Goal: Task Accomplishment & Management: Use online tool/utility

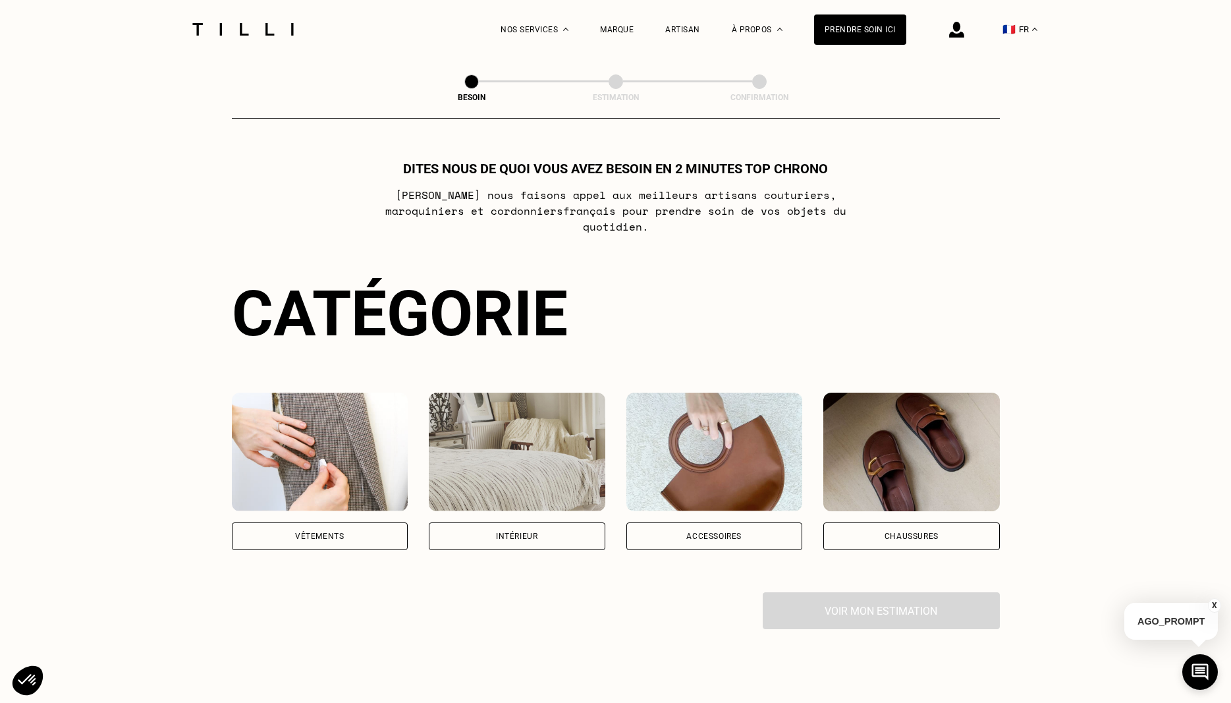
click at [522, 532] on div "Intérieur" at bounding box center [517, 536] width 42 height 8
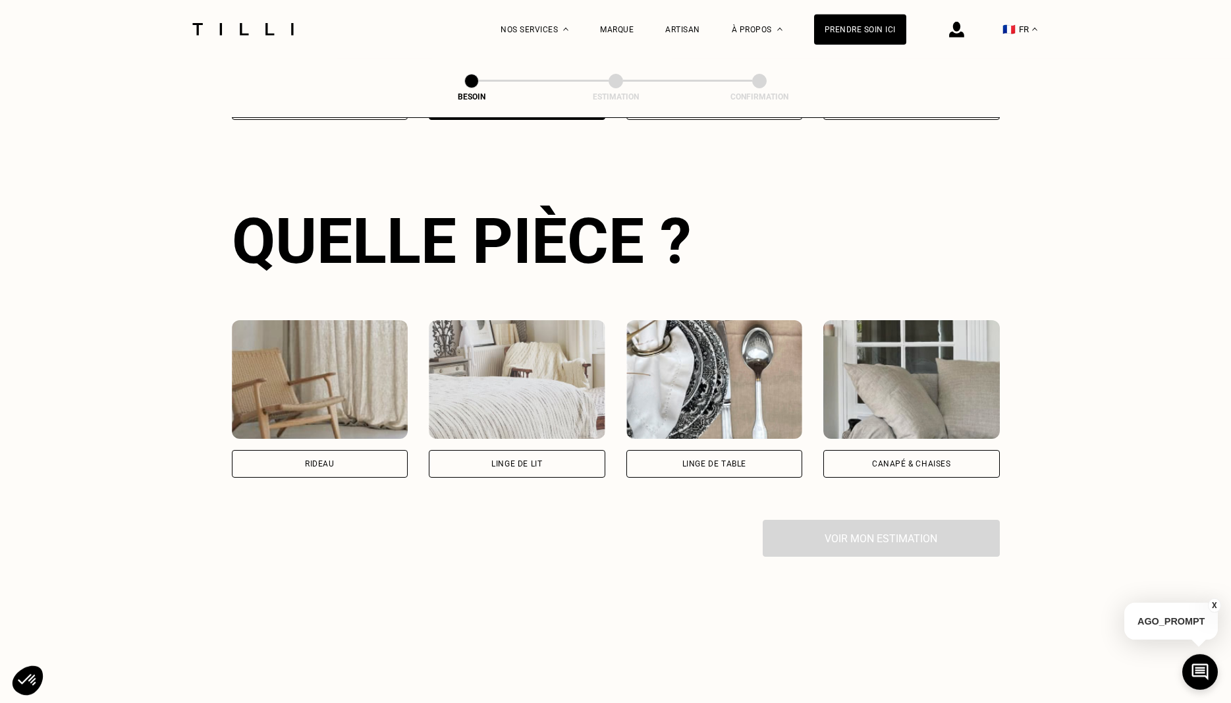
scroll to position [431, 0]
click at [330, 449] on div "Rideau" at bounding box center [320, 463] width 177 height 28
select select "FR"
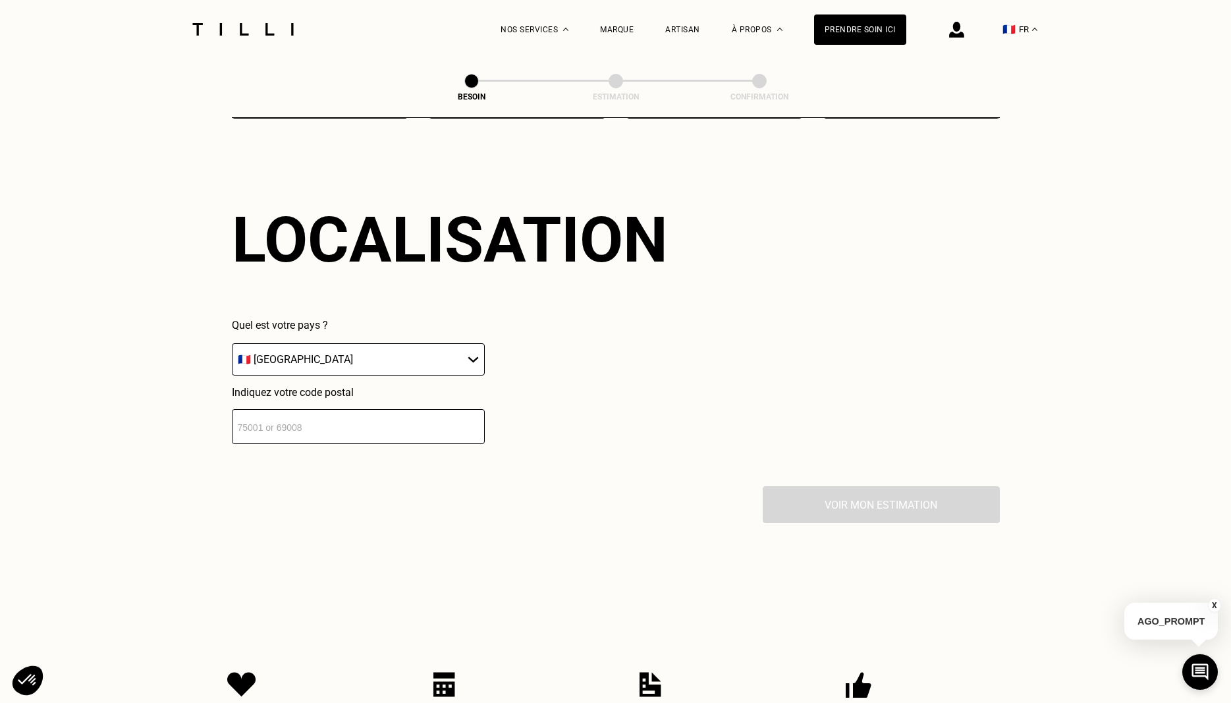
scroll to position [791, 0]
click at [232, 342] on select "🇩🇪 [GEOGRAPHIC_DATA] 🇦🇹 [GEOGRAPHIC_DATA] 🇧🇪 [GEOGRAPHIC_DATA] 🇧🇬 Bulgarie 🇨🇾 C…" at bounding box center [358, 358] width 253 height 32
click option "🇫🇷 [GEOGRAPHIC_DATA]" at bounding box center [0, 0] width 0 height 0
click at [293, 414] on input "number" at bounding box center [358, 425] width 253 height 35
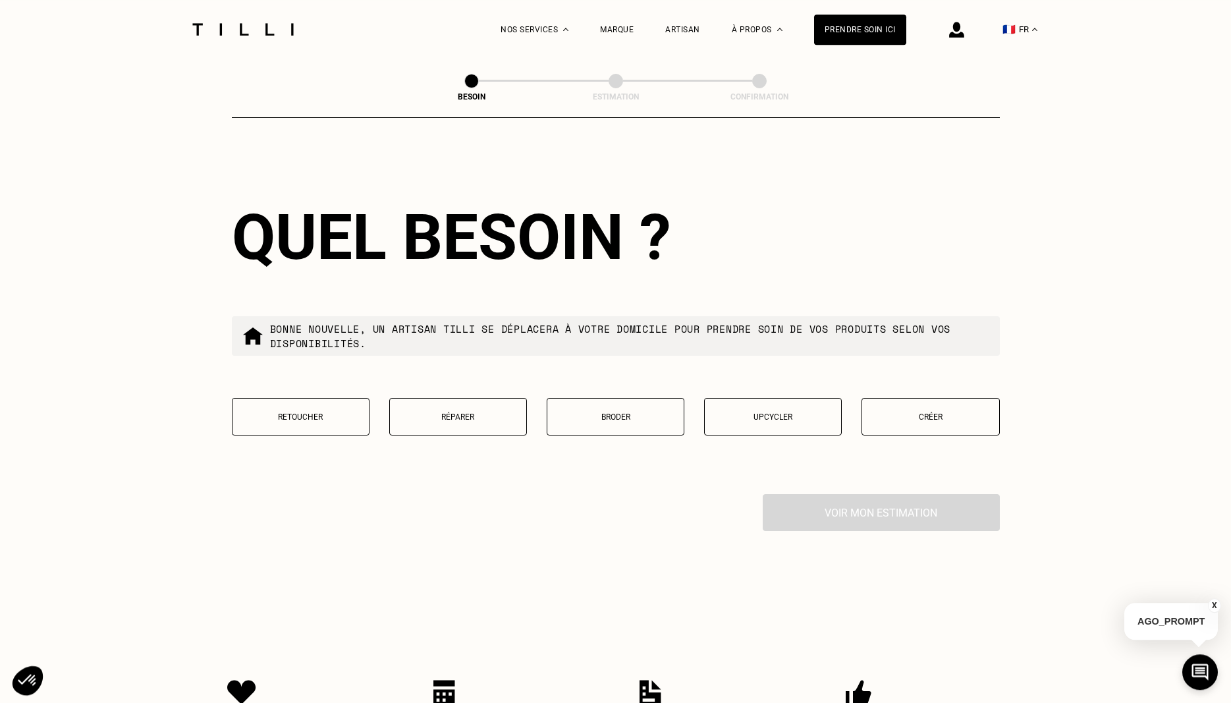
scroll to position [1119, 0]
type input "78000"
click at [297, 401] on button "Retoucher" at bounding box center [301, 416] width 138 height 38
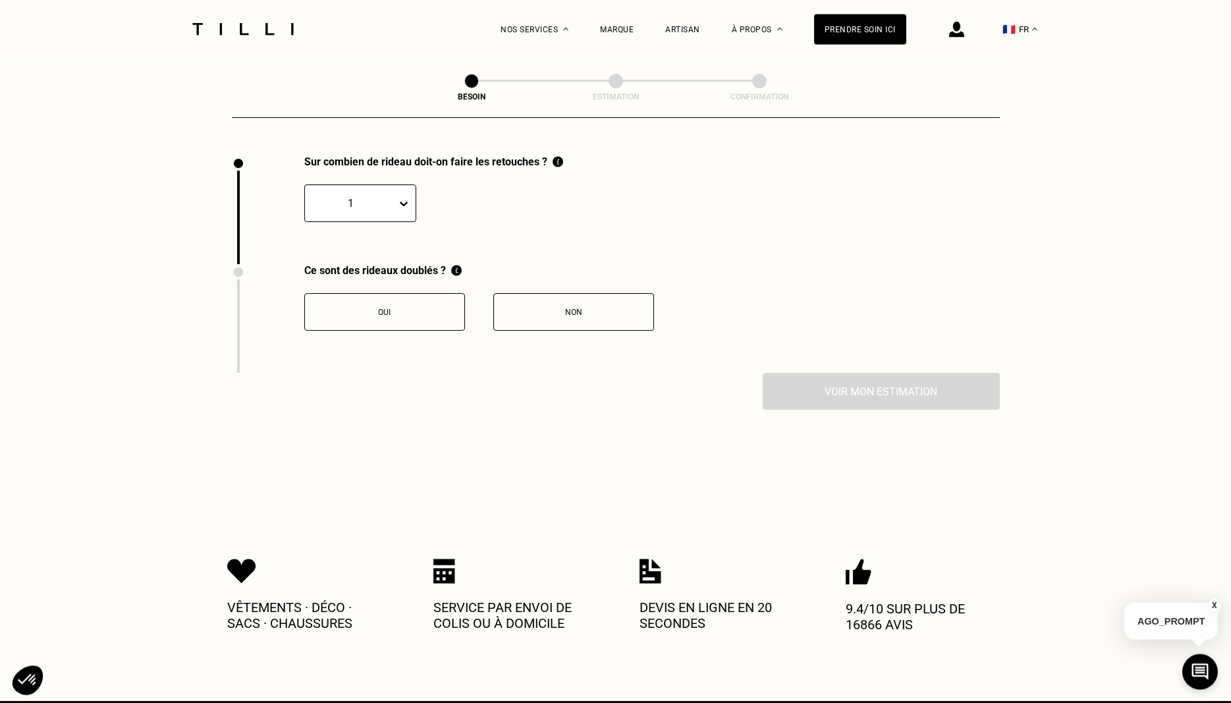
scroll to position [1457, 0]
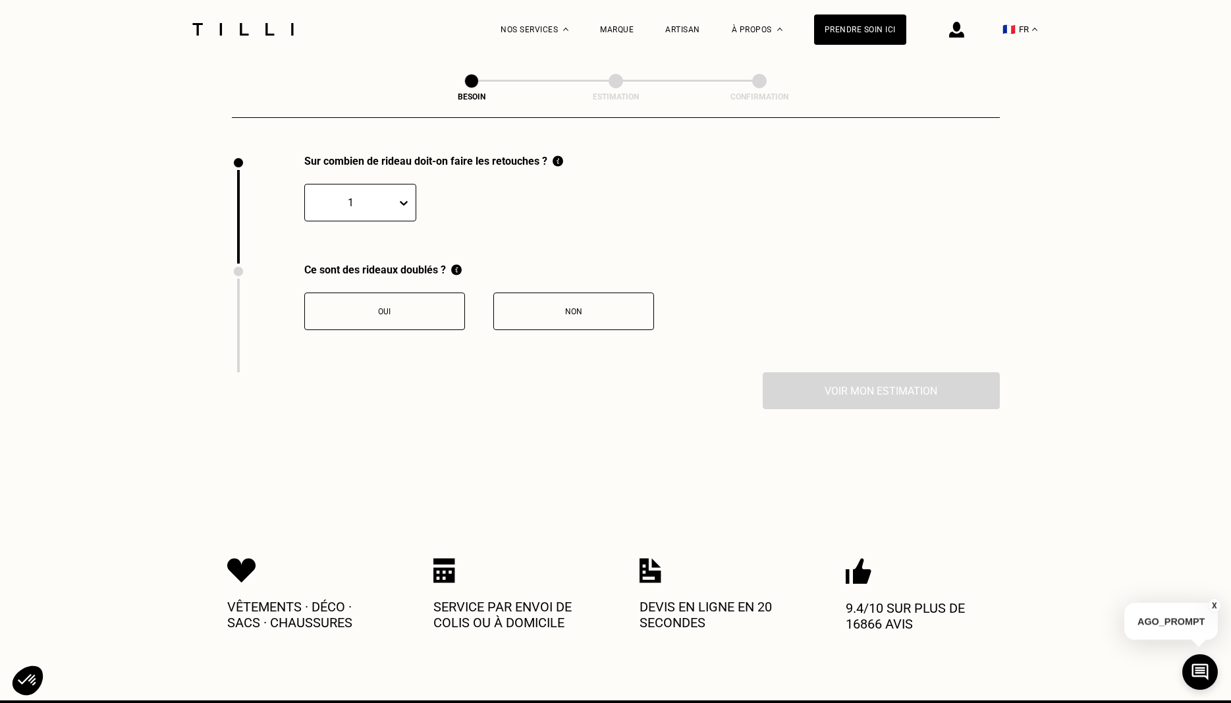
click at [544, 299] on button "Non" at bounding box center [573, 312] width 161 height 38
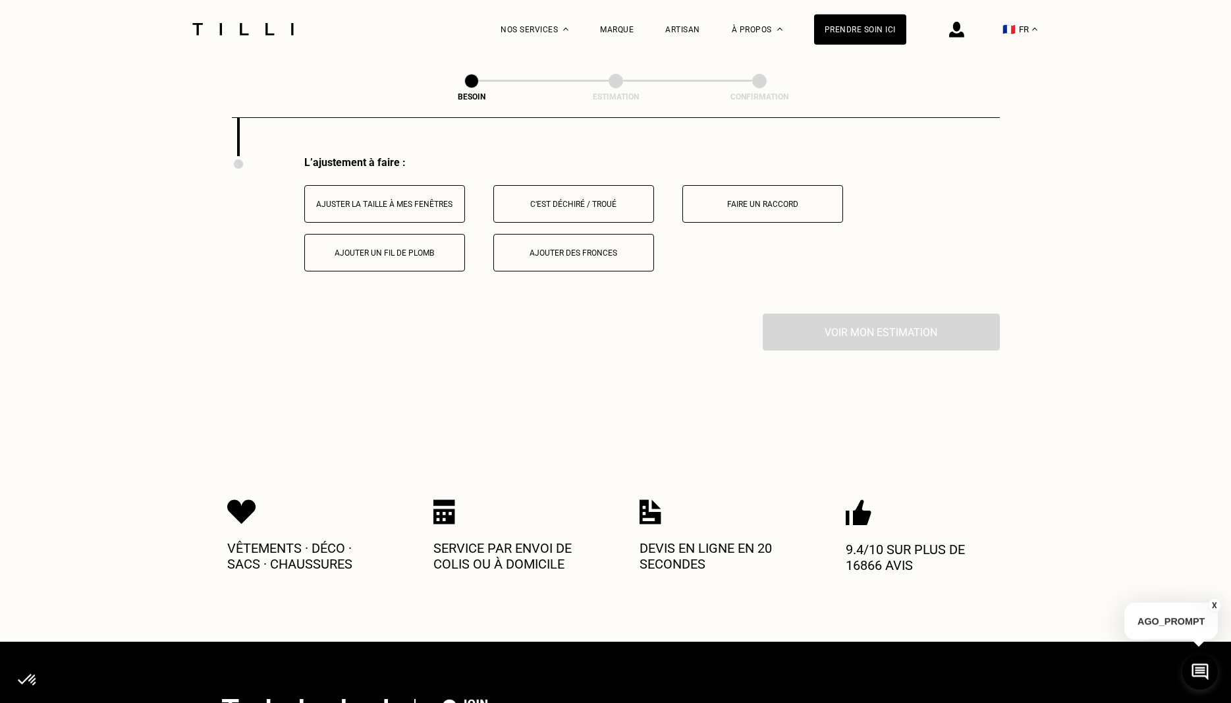
scroll to position [1674, 0]
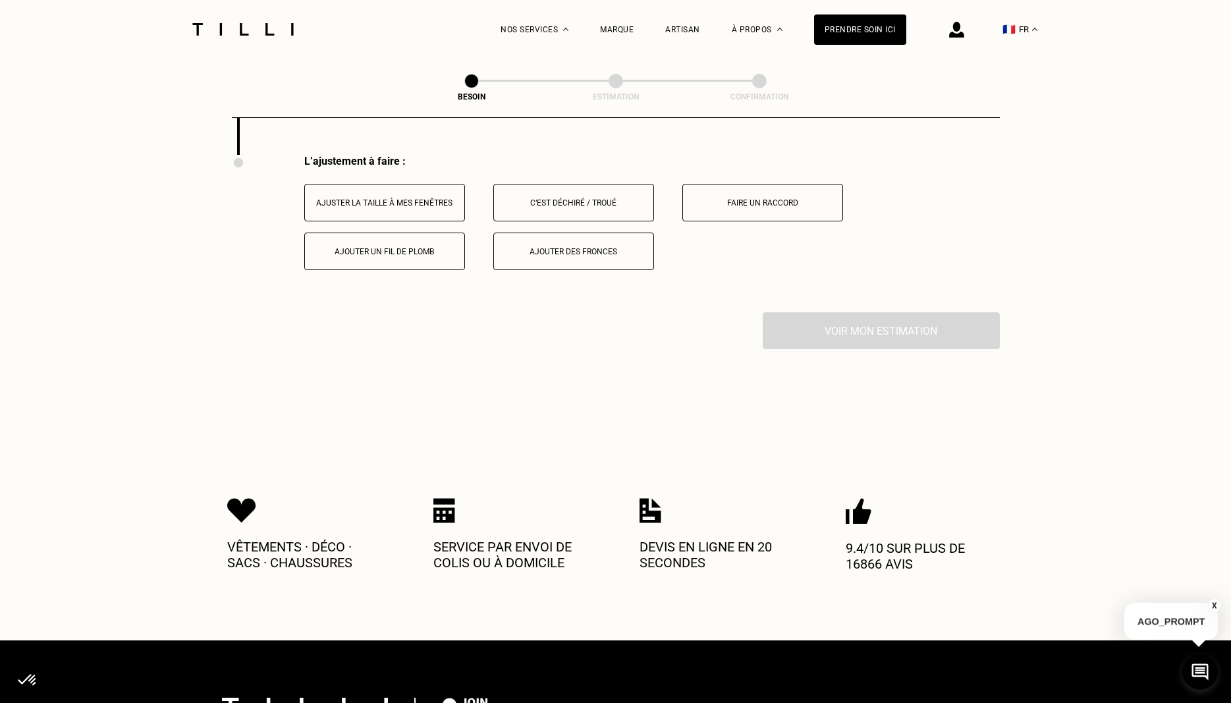
click at [422, 198] on div "Ajuster la taille à mes fenêtres" at bounding box center [385, 202] width 146 height 9
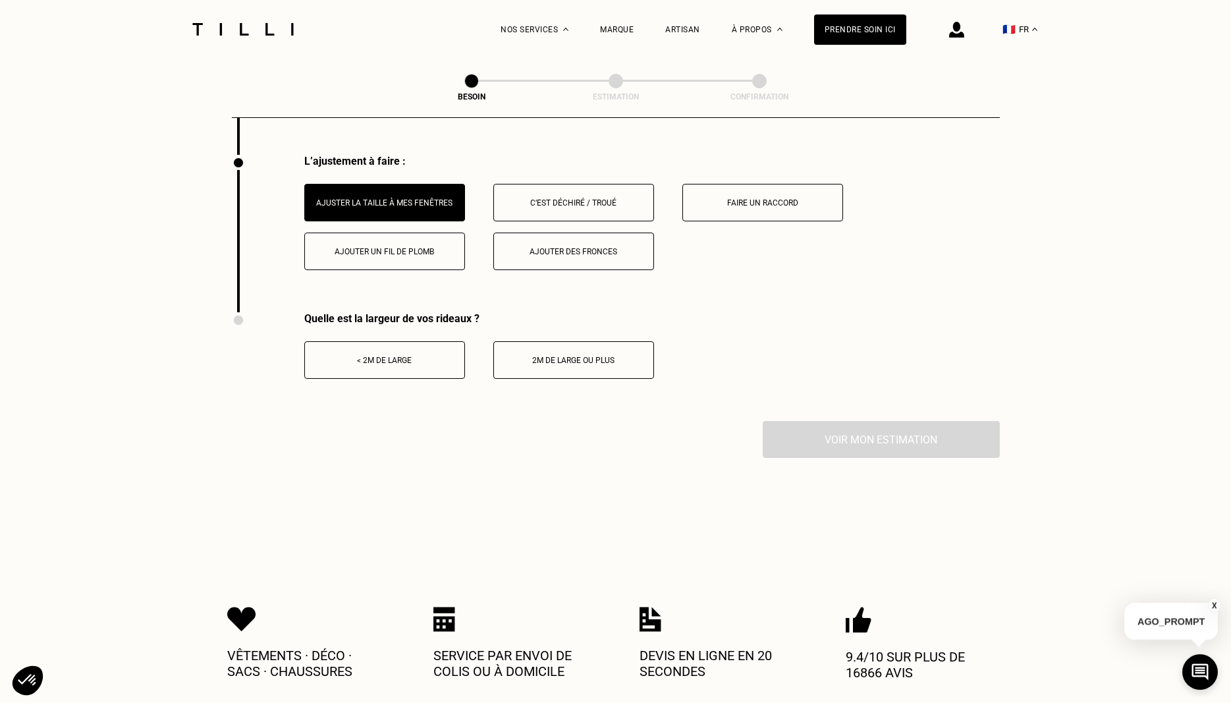
click at [403, 356] on div "< 2m de large" at bounding box center [385, 360] width 146 height 9
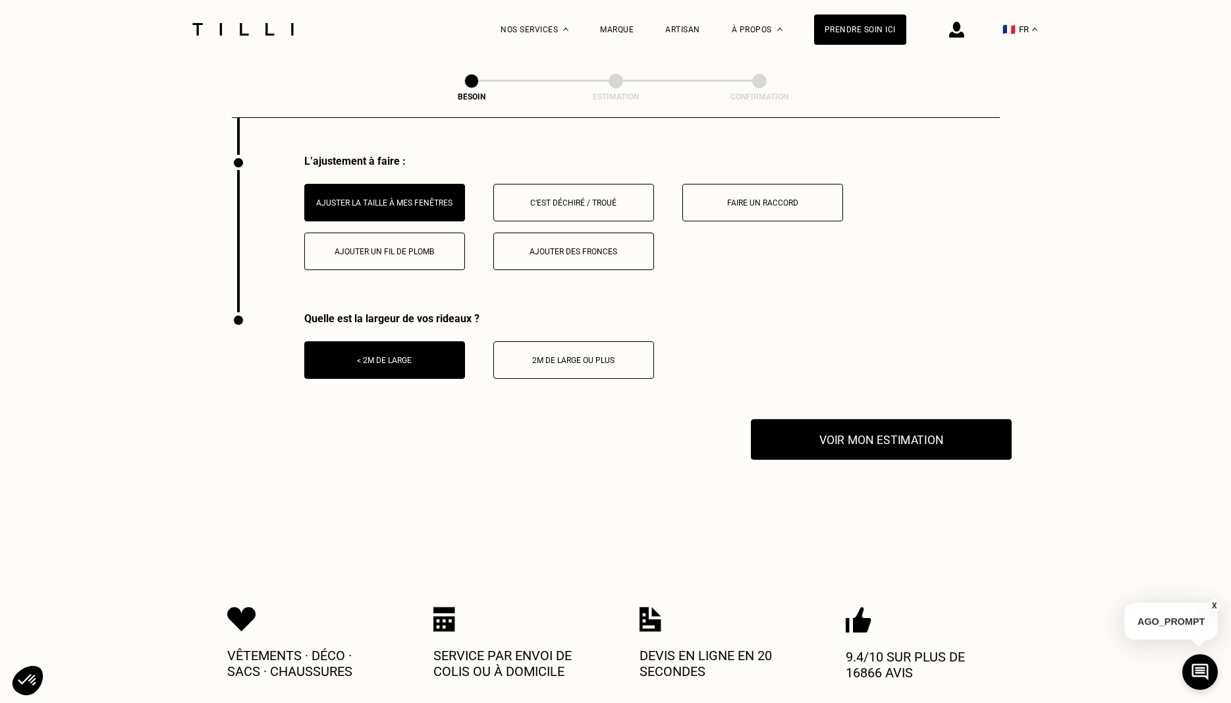
click at [853, 432] on button "Voir mon estimation" at bounding box center [881, 439] width 261 height 41
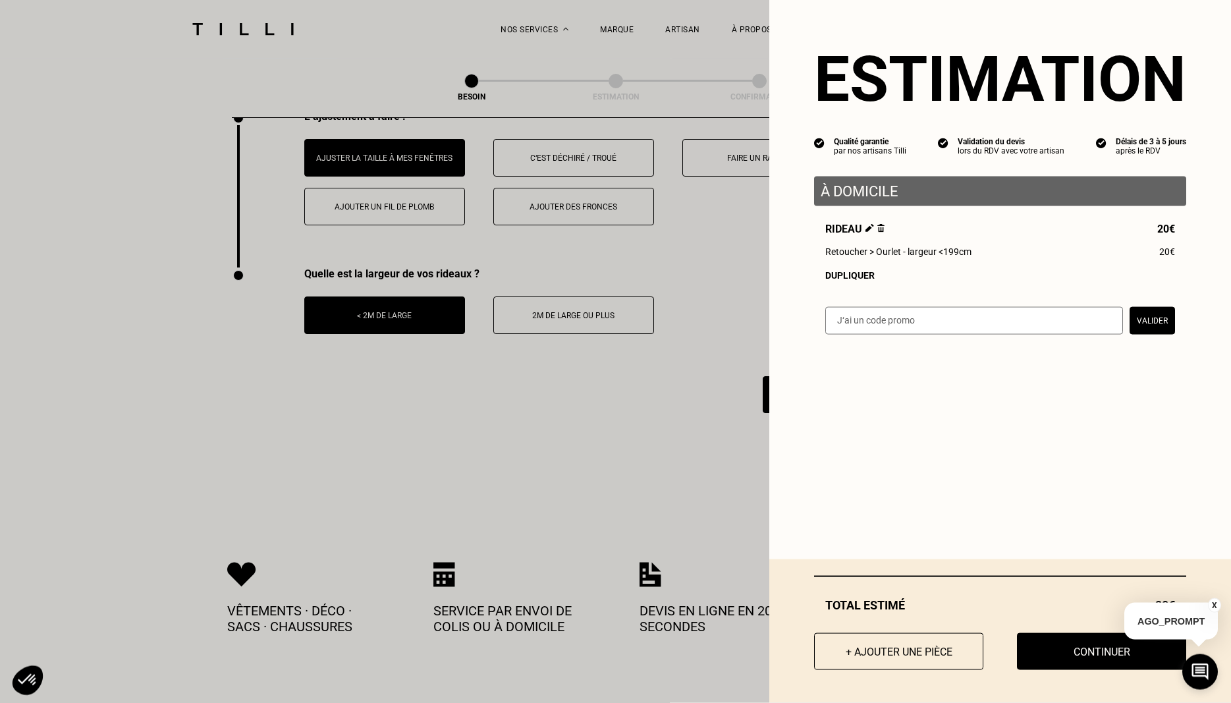
scroll to position [1741, 0]
